Goal: Transaction & Acquisition: Purchase product/service

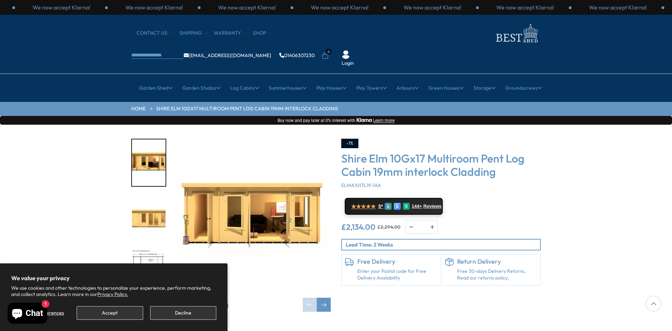
click at [286, 187] on img "1 / 10" at bounding box center [251, 217] width 157 height 157
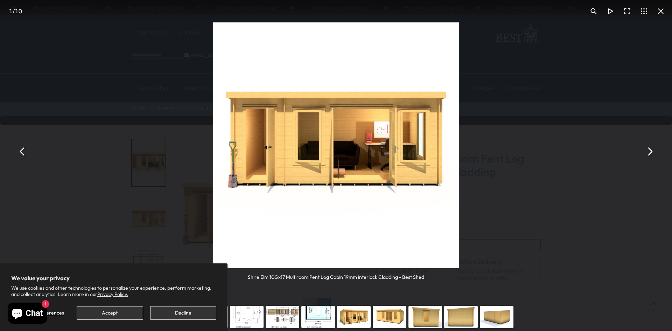
click at [228, 155] on img "You can close this modal content with the ESC key" at bounding box center [336, 145] width 246 height 246
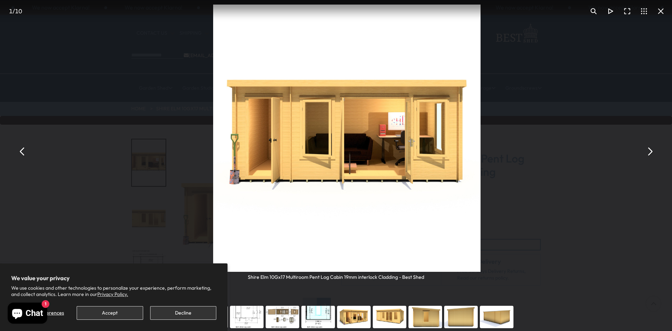
click at [662, 12] on button "You can close this modal content with the ESC key" at bounding box center [660, 11] width 17 height 17
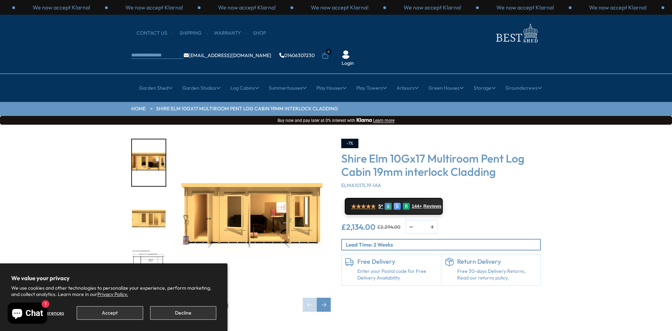
click at [142, 249] on img "3 / 10" at bounding box center [149, 272] width 34 height 47
